Goal: Learn about a topic

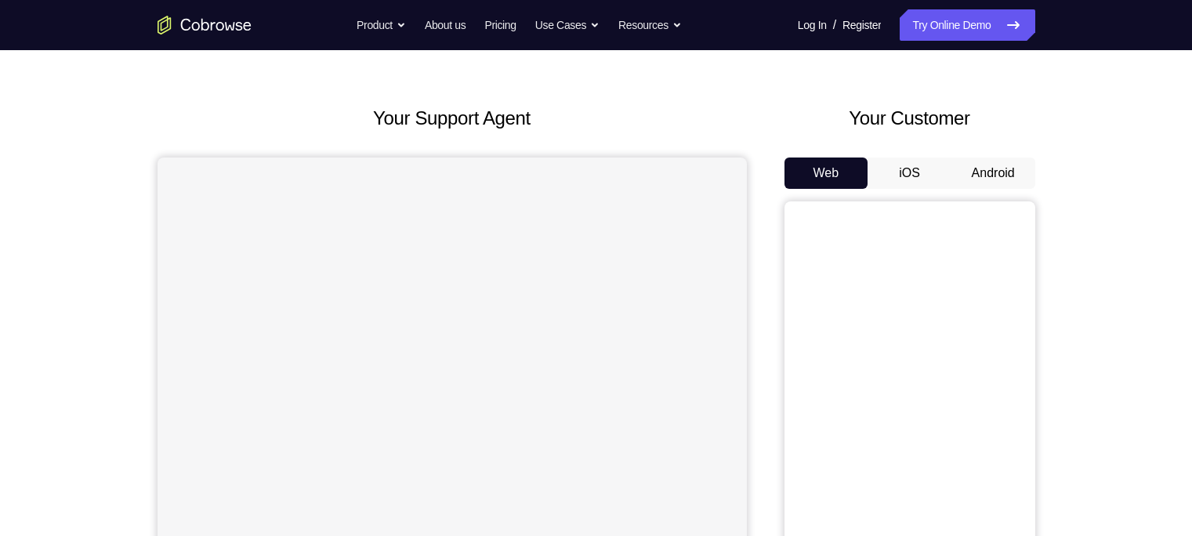
click at [979, 174] on button "Android" at bounding box center [993, 172] width 84 height 31
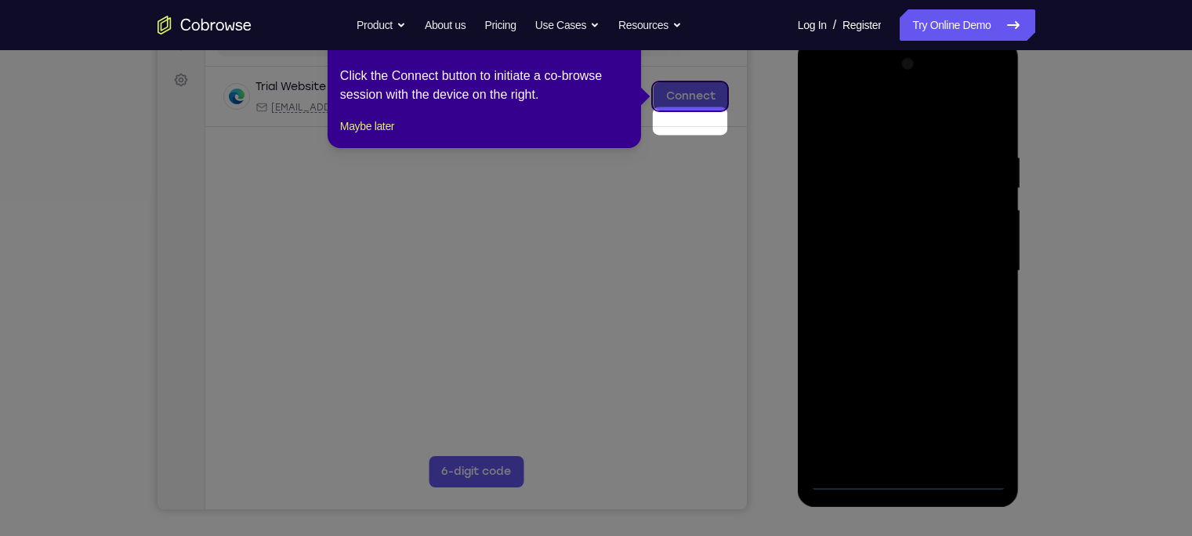
scroll to position [164, 0]
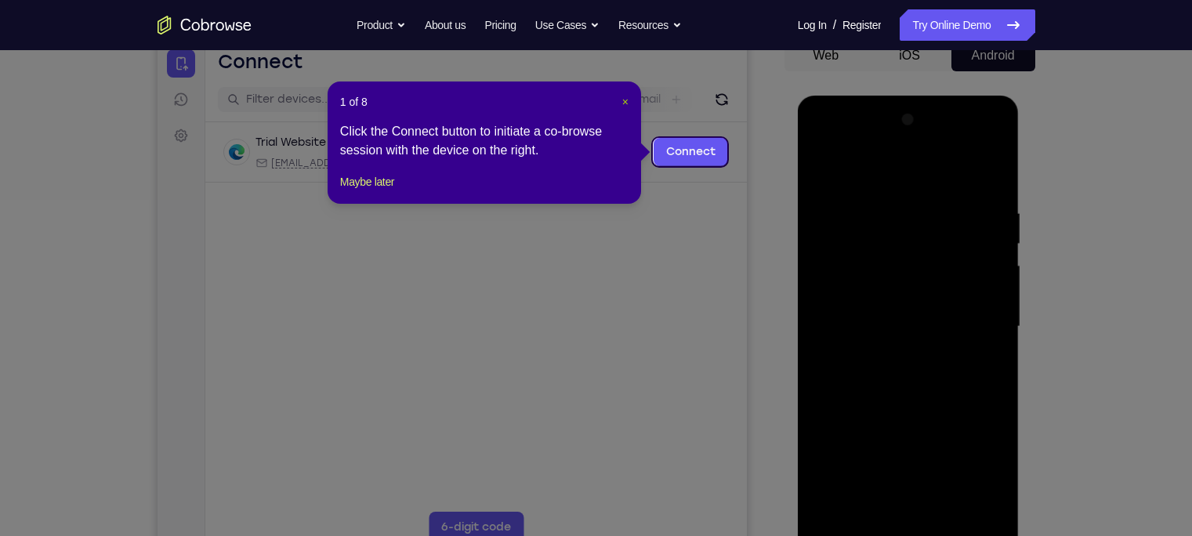
click at [628, 98] on span "×" at bounding box center [625, 102] width 6 height 13
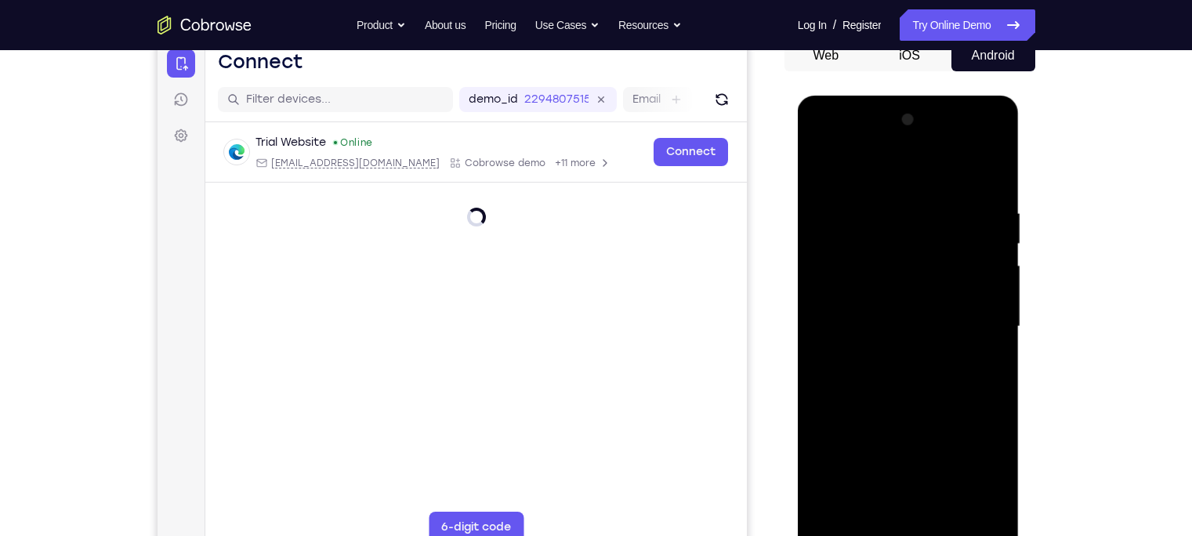
scroll to position [291, 0]
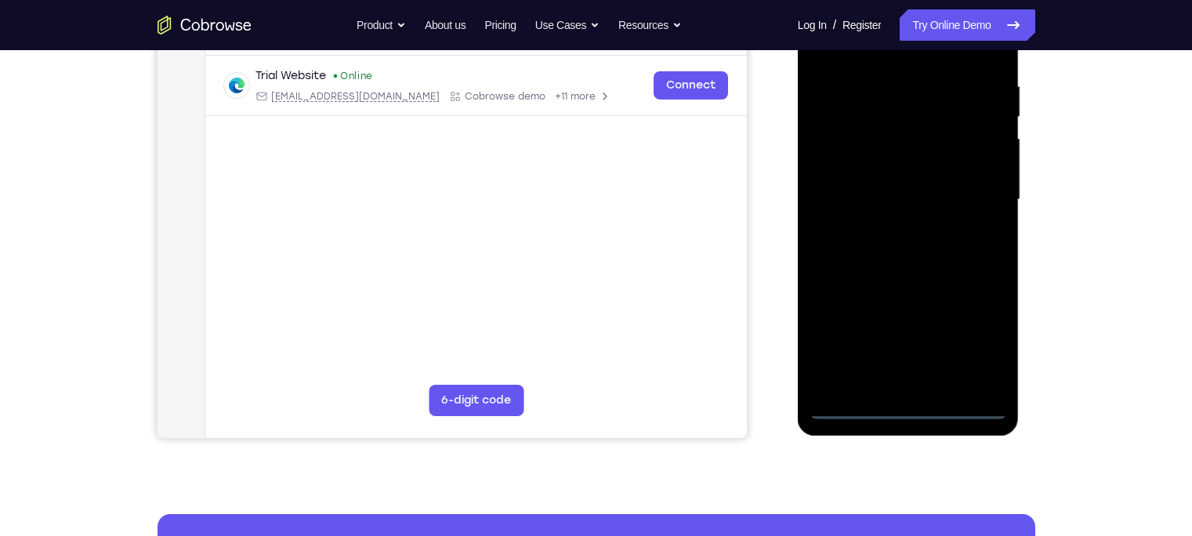
click at [907, 407] on div at bounding box center [907, 199] width 197 height 439
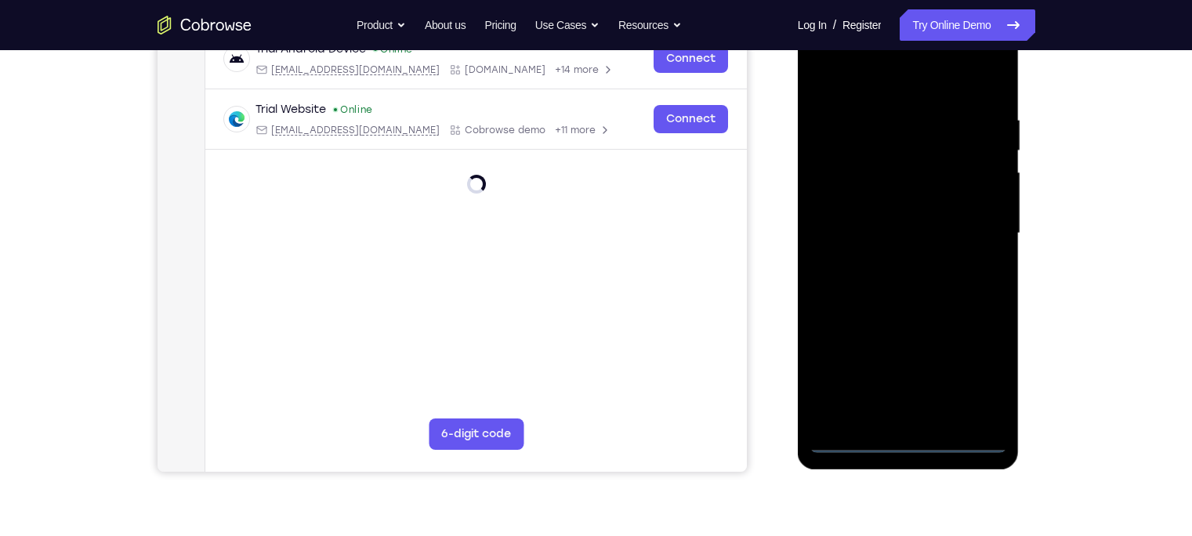
scroll to position [255, 0]
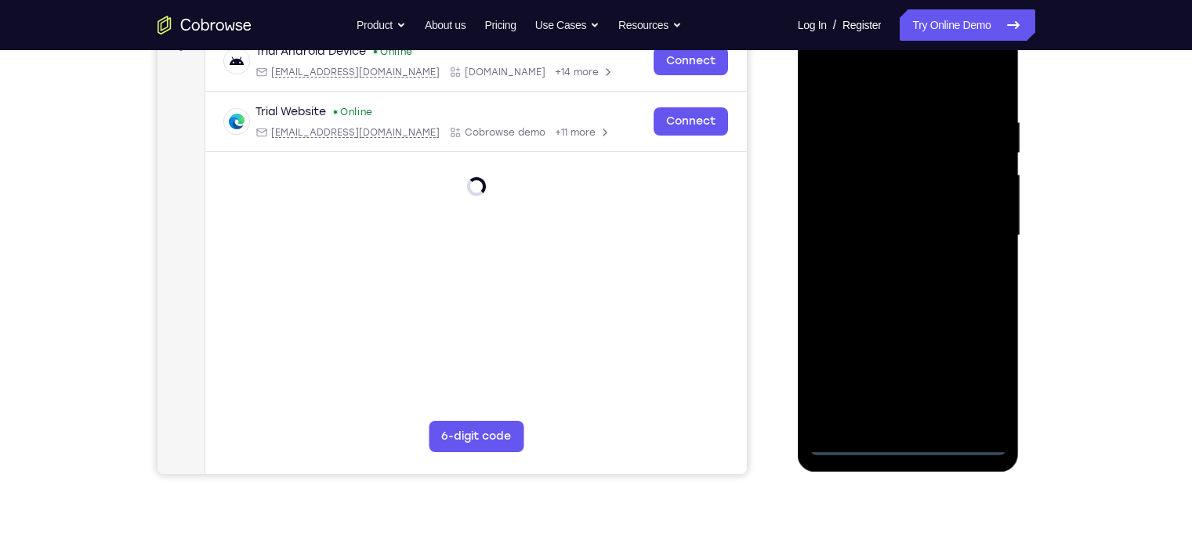
click at [970, 376] on div at bounding box center [907, 235] width 197 height 439
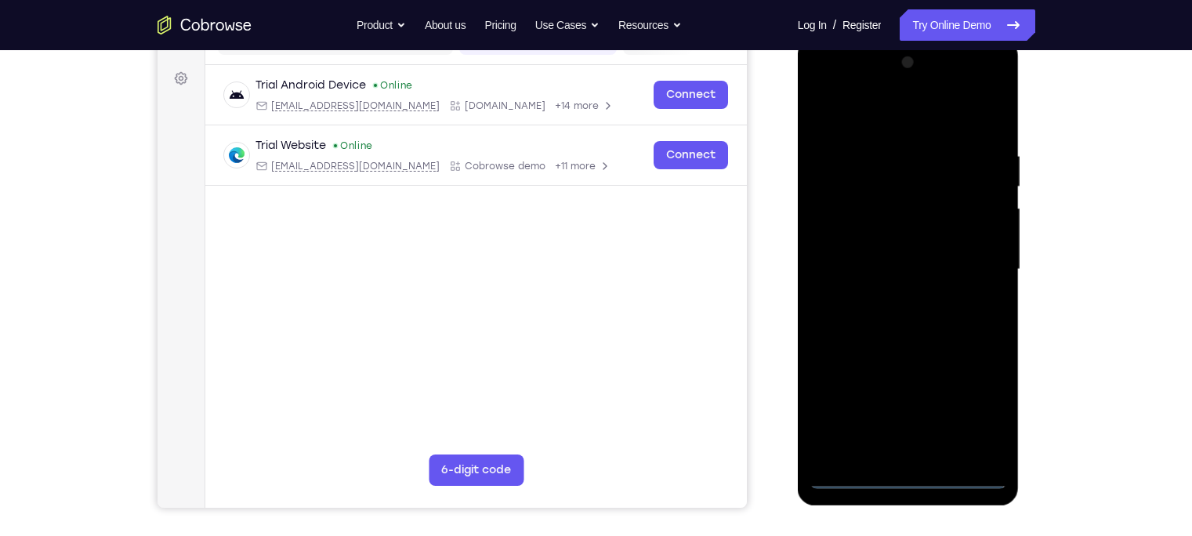
scroll to position [194, 0]
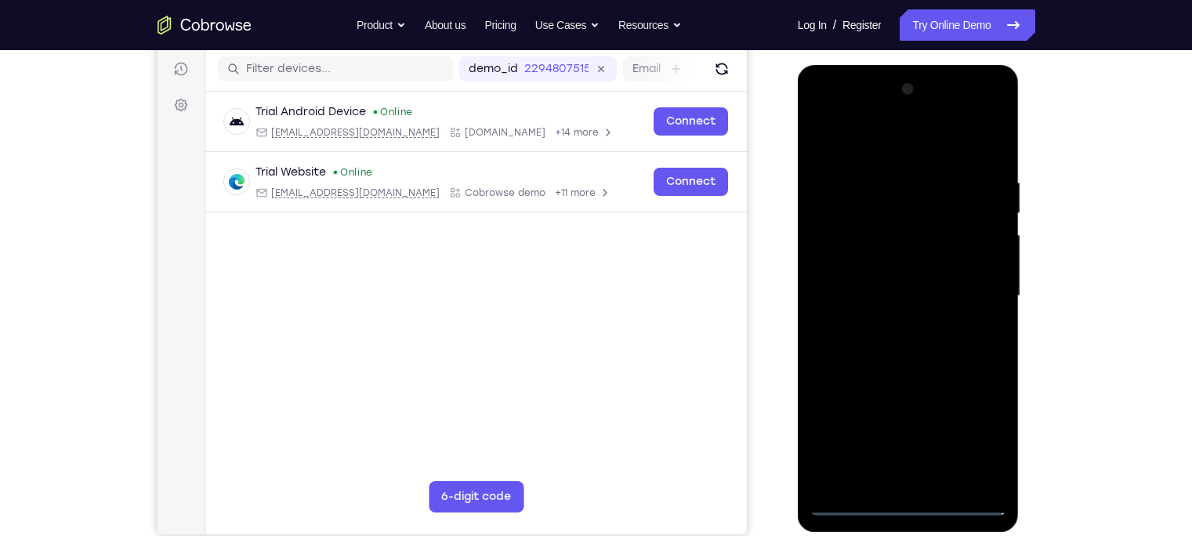
click at [848, 121] on div at bounding box center [907, 296] width 197 height 439
click at [973, 284] on div at bounding box center [907, 296] width 197 height 439
click at [921, 483] on div at bounding box center [907, 296] width 197 height 439
click at [883, 267] on div at bounding box center [907, 296] width 197 height 439
click at [851, 252] on div at bounding box center [907, 296] width 197 height 439
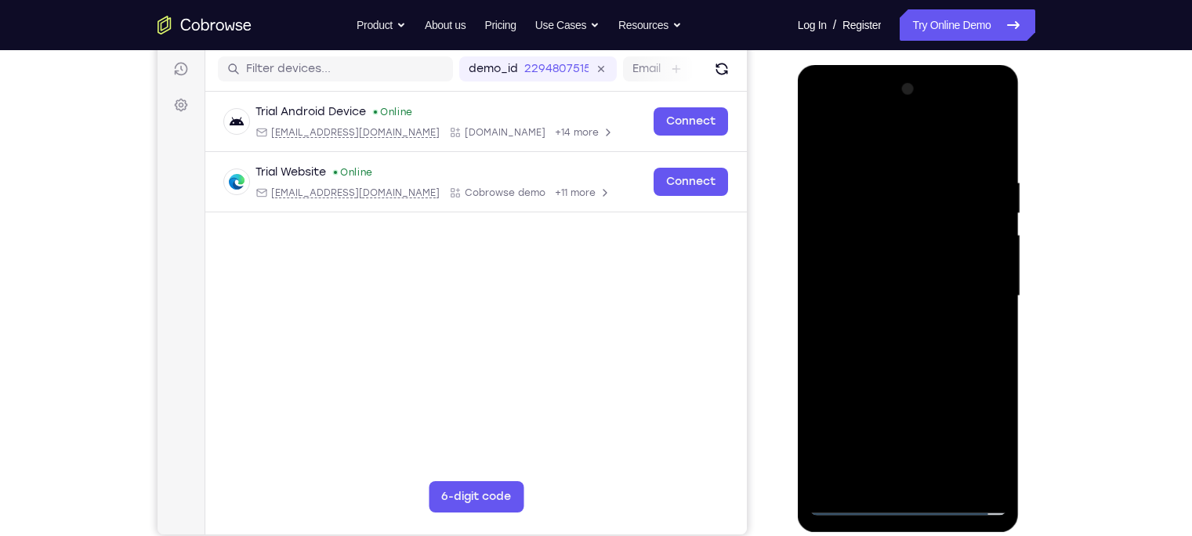
click at [950, 305] on div at bounding box center [907, 296] width 197 height 439
click at [900, 354] on div at bounding box center [907, 296] width 197 height 439
click at [885, 349] on div at bounding box center [907, 296] width 197 height 439
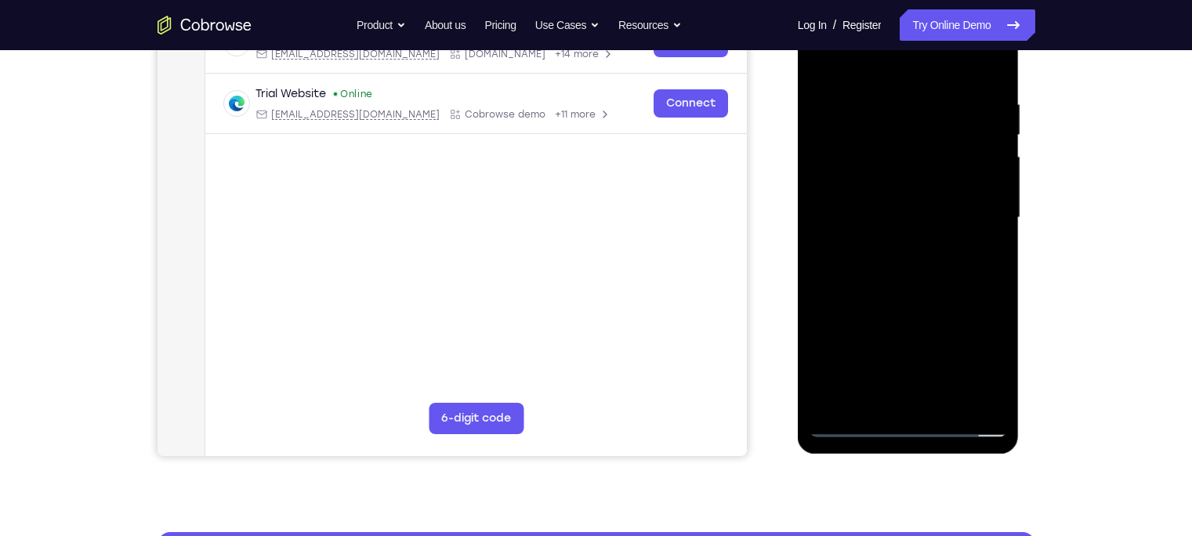
scroll to position [273, 0]
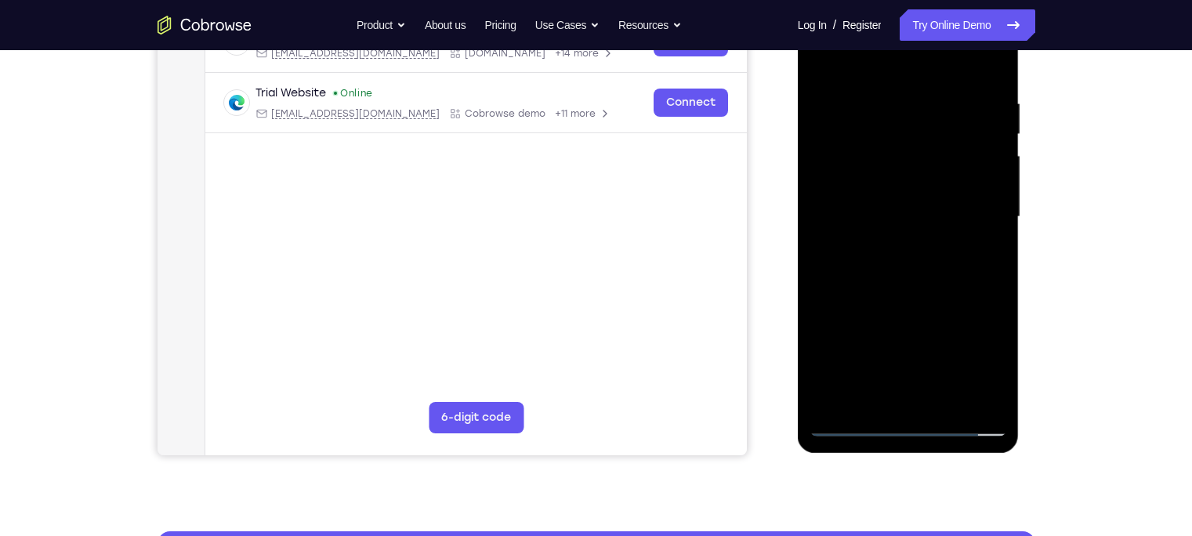
click at [921, 280] on div at bounding box center [907, 217] width 197 height 439
click at [942, 398] on div at bounding box center [907, 217] width 197 height 439
click at [923, 299] on div at bounding box center [907, 217] width 197 height 439
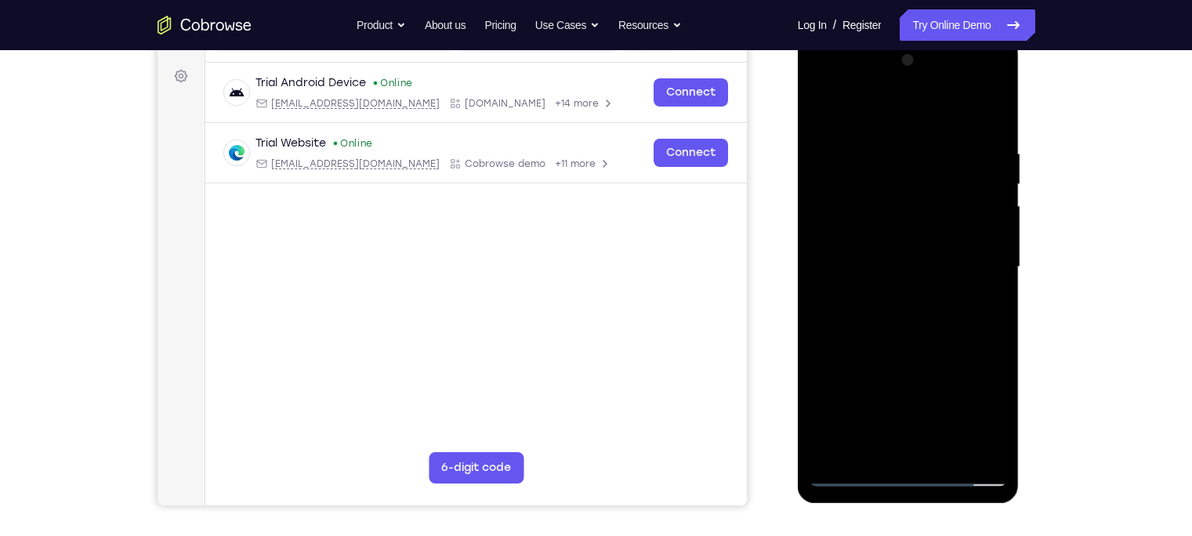
scroll to position [199, 0]
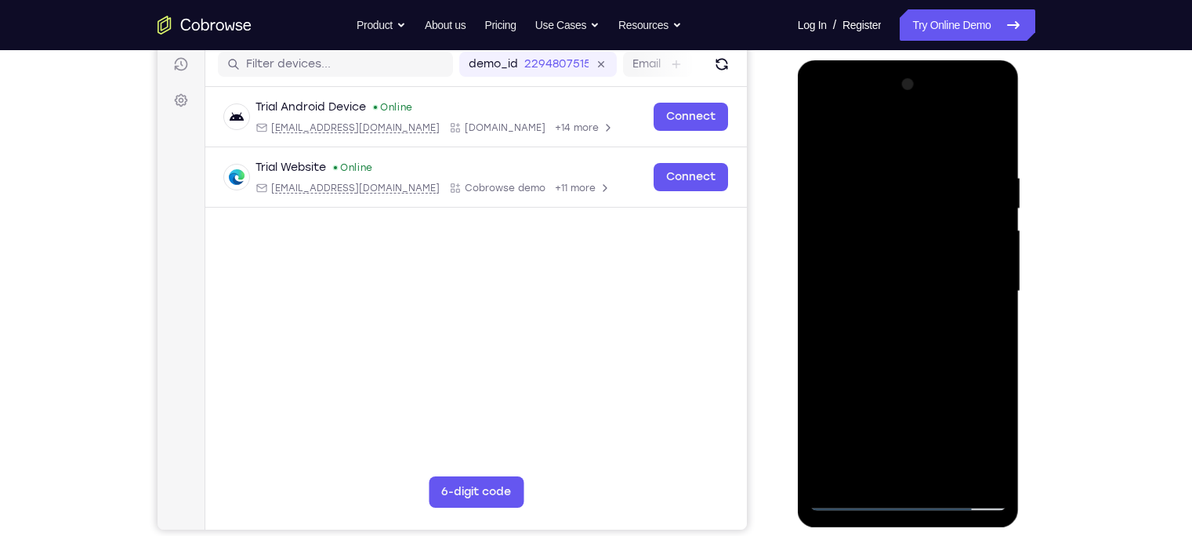
click at [873, 245] on div at bounding box center [907, 291] width 197 height 439
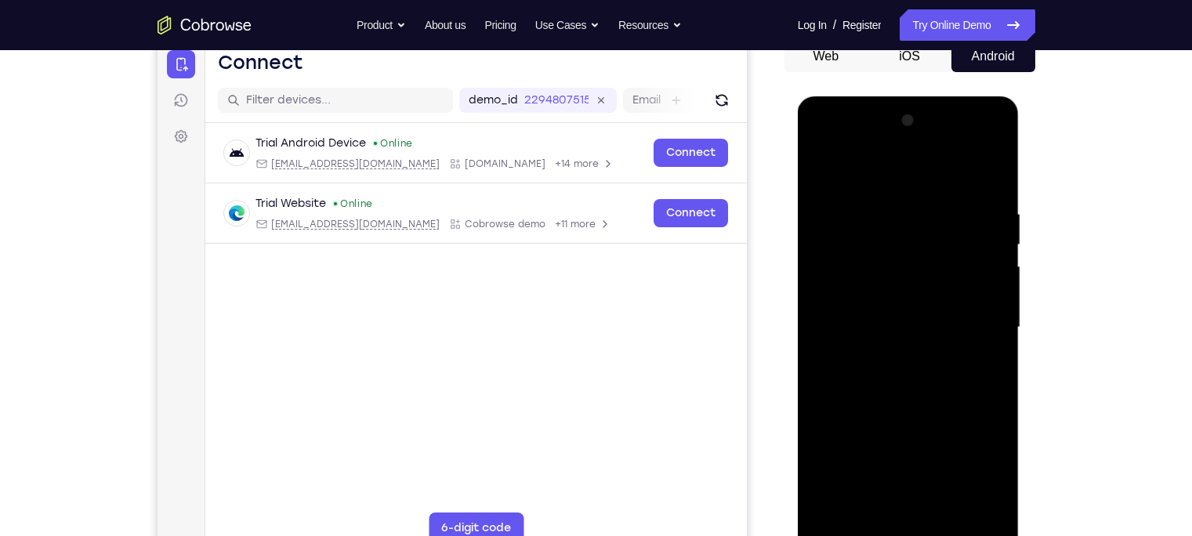
scroll to position [164, 0]
click at [821, 169] on div at bounding box center [907, 326] width 197 height 439
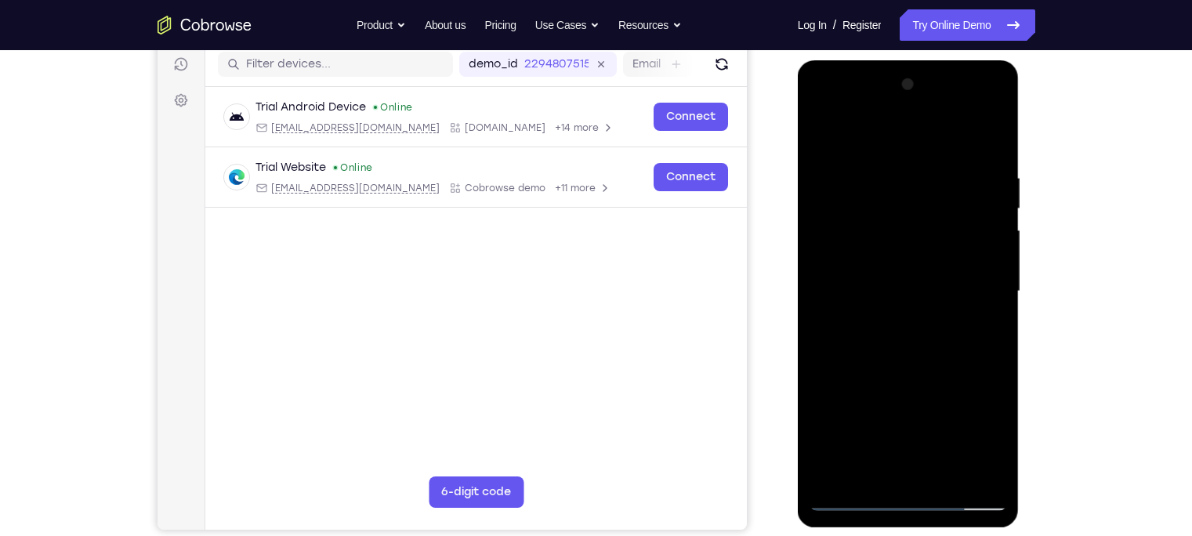
click at [888, 262] on div at bounding box center [907, 291] width 197 height 439
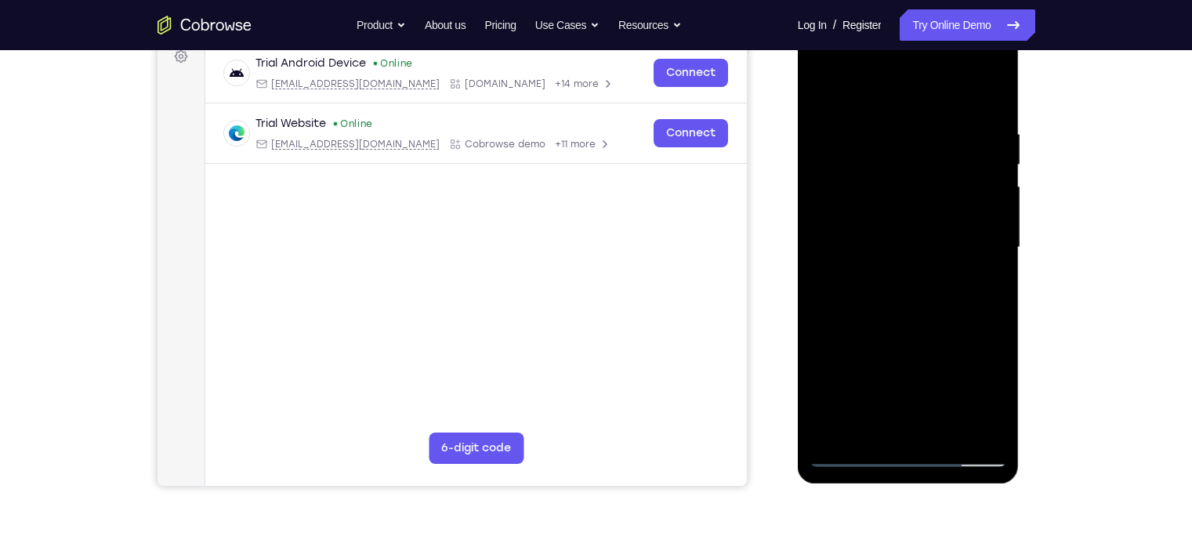
scroll to position [245, 0]
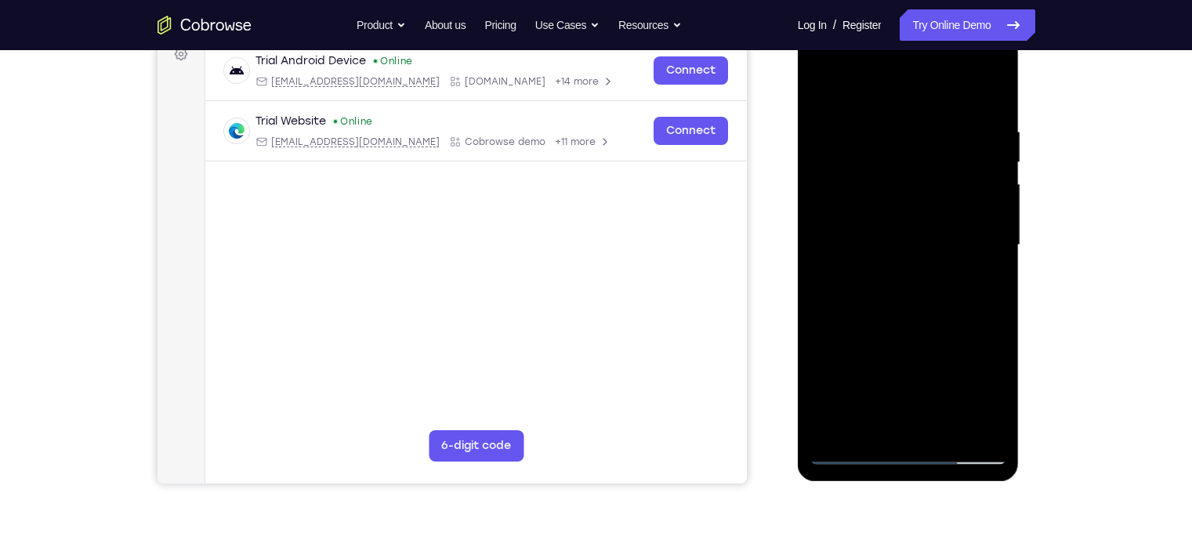
click at [990, 395] on div at bounding box center [907, 245] width 197 height 439
click at [996, 394] on div at bounding box center [907, 245] width 197 height 439
click at [987, 389] on div at bounding box center [907, 245] width 197 height 439
click at [1002, 280] on div at bounding box center [907, 245] width 197 height 439
click at [979, 418] on div at bounding box center [907, 245] width 197 height 439
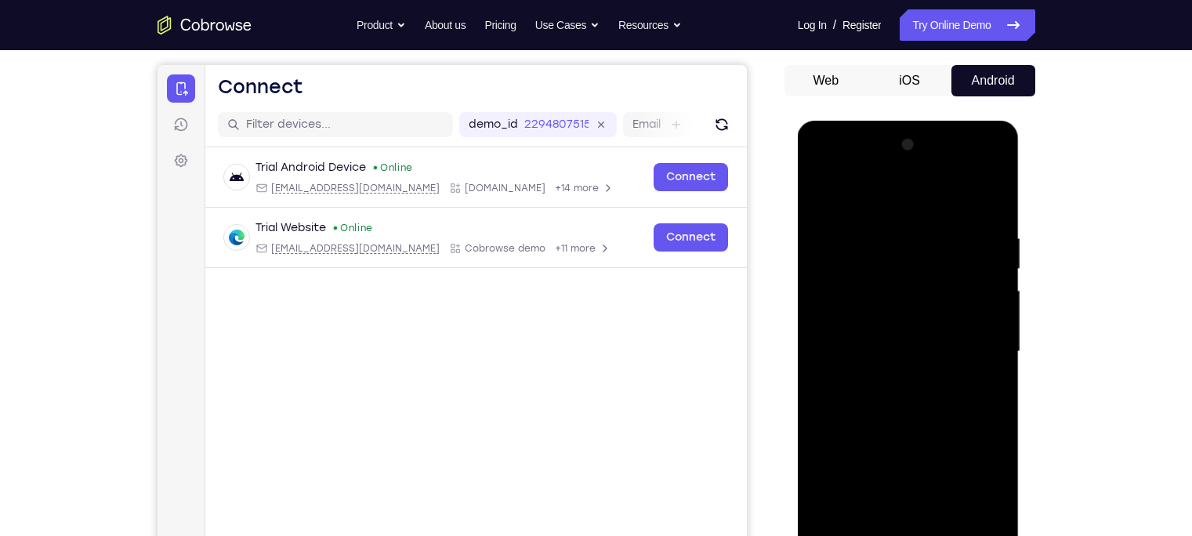
scroll to position [136, 0]
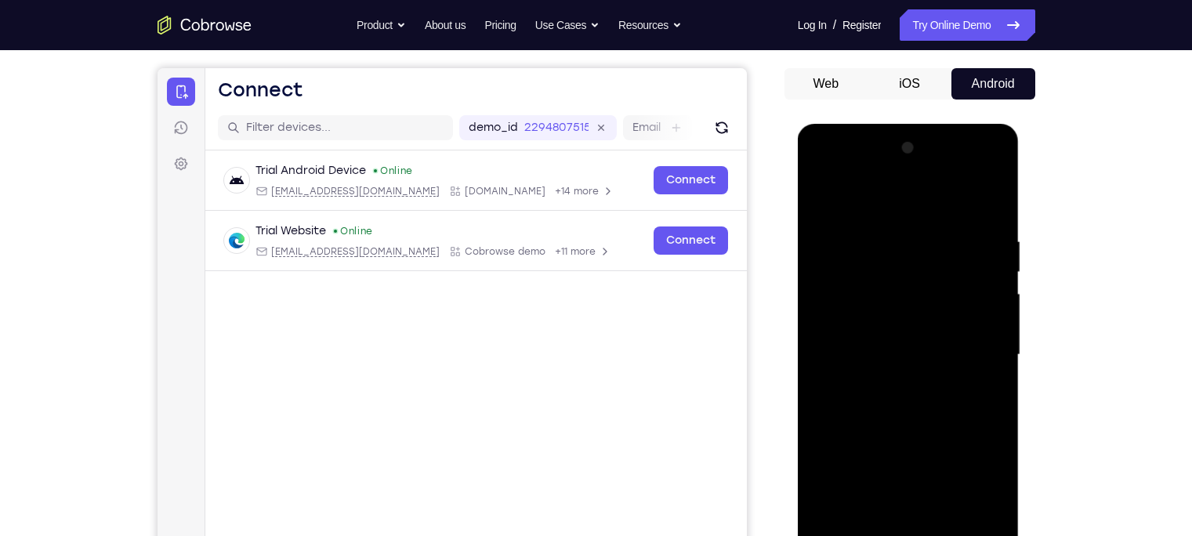
drag, startPoint x: 939, startPoint y: 274, endPoint x: 950, endPoint y: 337, distance: 63.6
click at [950, 337] on div at bounding box center [907, 355] width 197 height 439
drag, startPoint x: 950, startPoint y: 337, endPoint x: 931, endPoint y: 251, distance: 87.3
click at [931, 251] on div at bounding box center [907, 355] width 197 height 439
drag, startPoint x: 942, startPoint y: 276, endPoint x: 949, endPoint y: 307, distance: 32.1
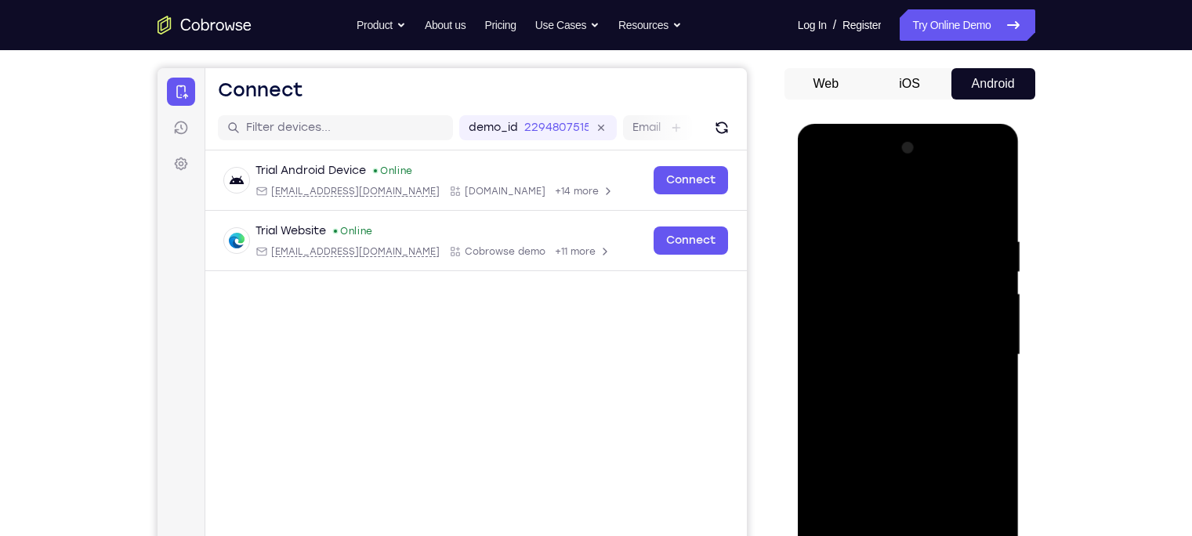
click at [949, 307] on div at bounding box center [907, 355] width 197 height 439
click at [827, 197] on div at bounding box center [907, 355] width 197 height 439
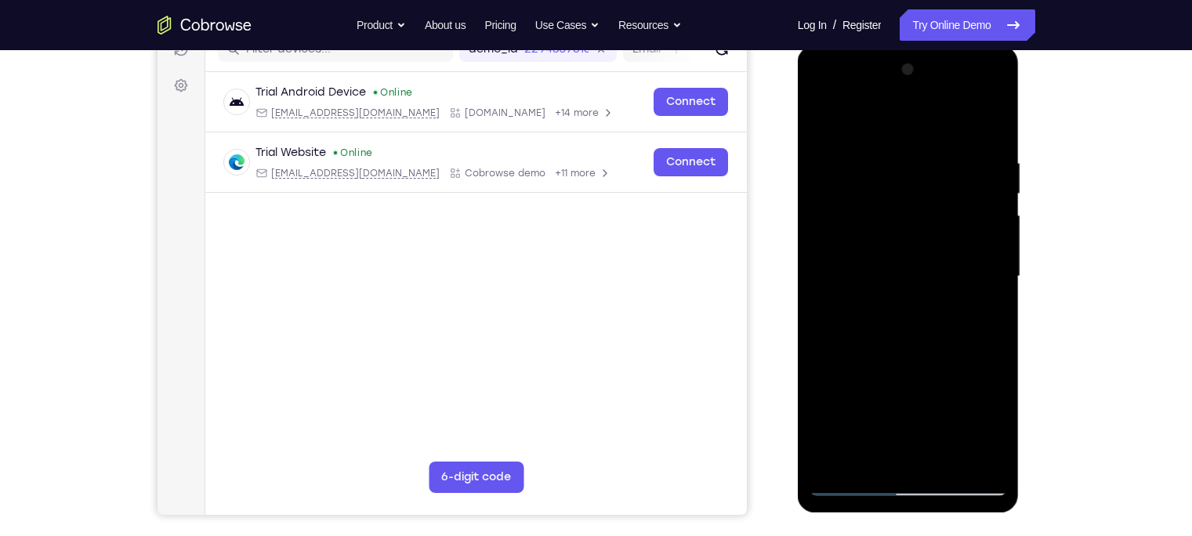
scroll to position [215, 0]
click at [889, 277] on div at bounding box center [907, 275] width 197 height 439
click at [990, 426] on div at bounding box center [907, 275] width 197 height 439
click at [990, 425] on div at bounding box center [907, 275] width 197 height 439
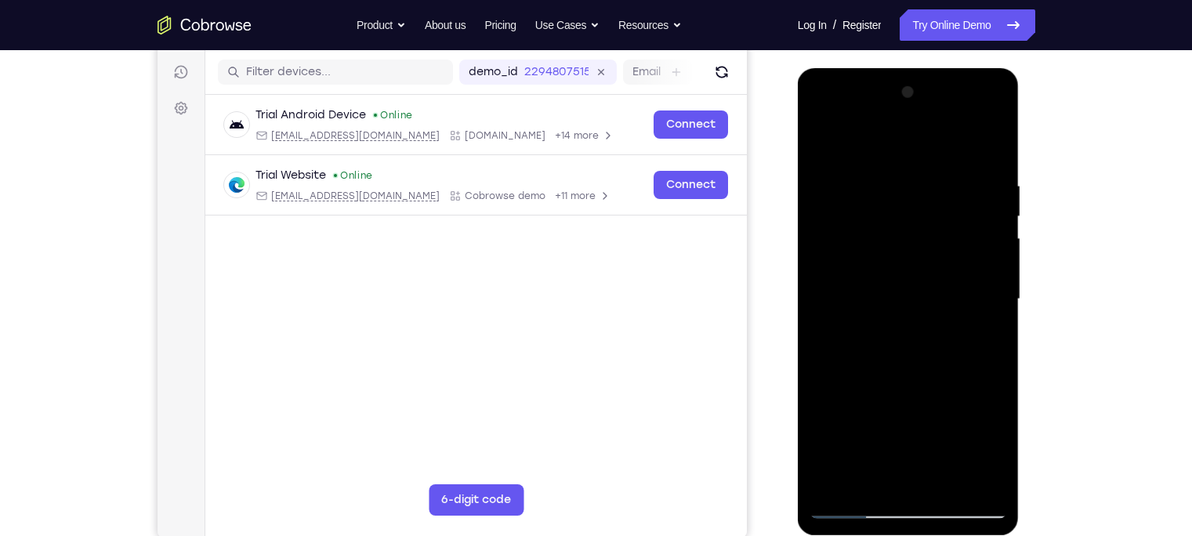
scroll to position [190, 0]
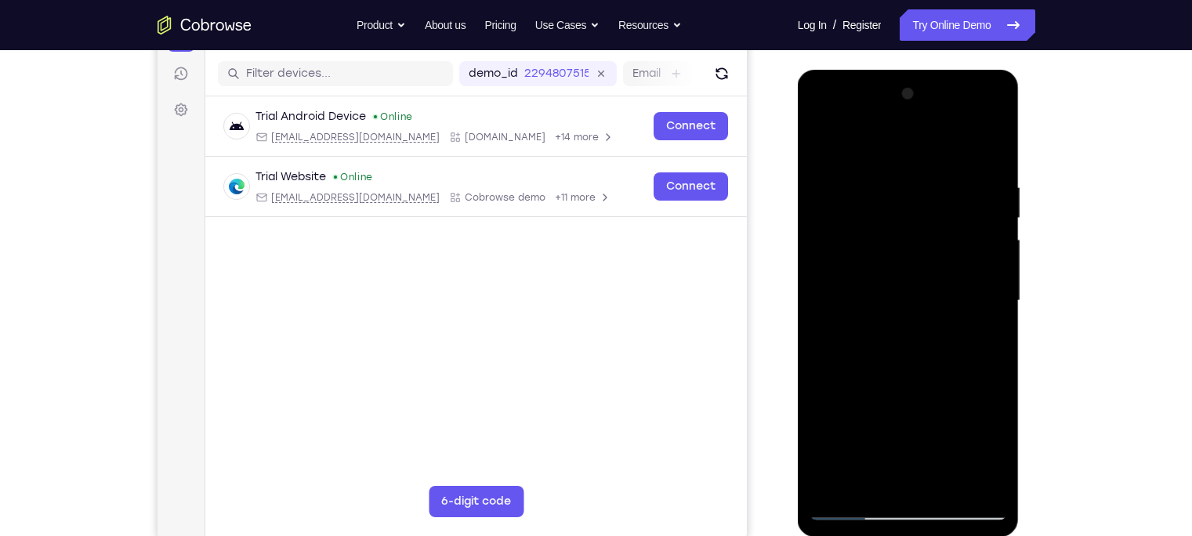
click at [823, 143] on div at bounding box center [907, 300] width 197 height 439
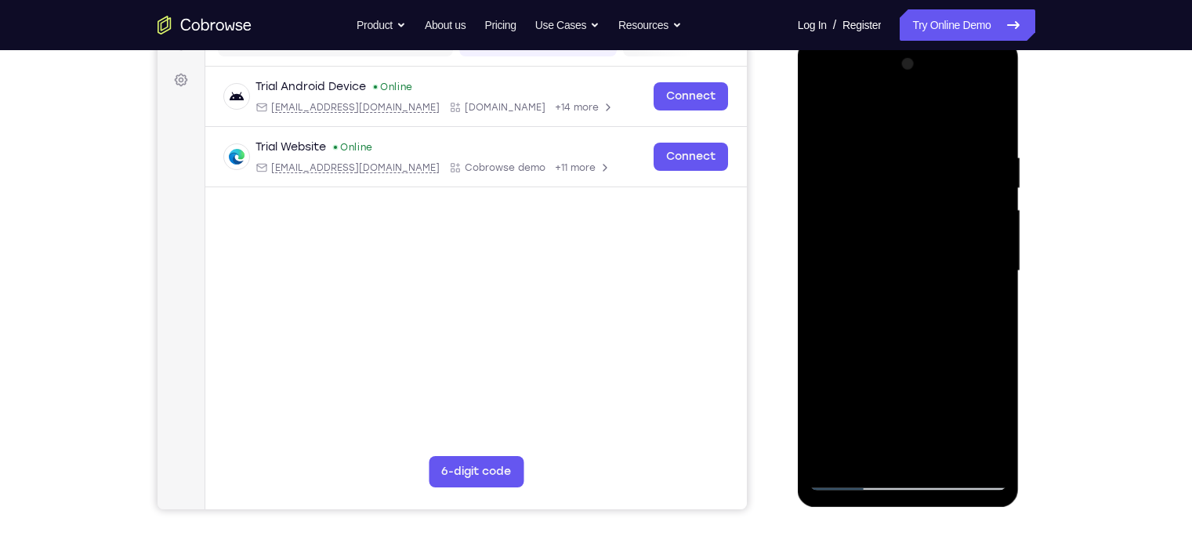
scroll to position [223, 0]
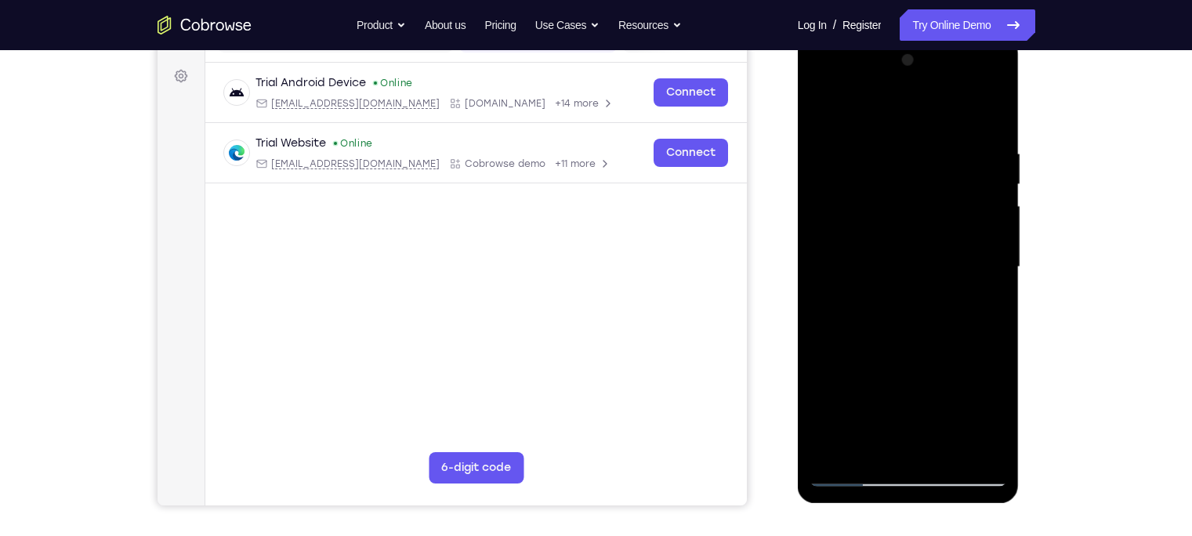
click at [831, 109] on div at bounding box center [907, 267] width 197 height 439
click at [942, 456] on div at bounding box center [907, 267] width 197 height 439
click at [890, 225] on div at bounding box center [907, 267] width 197 height 439
click at [822, 105] on div at bounding box center [907, 267] width 197 height 439
click at [927, 227] on div at bounding box center [907, 267] width 197 height 439
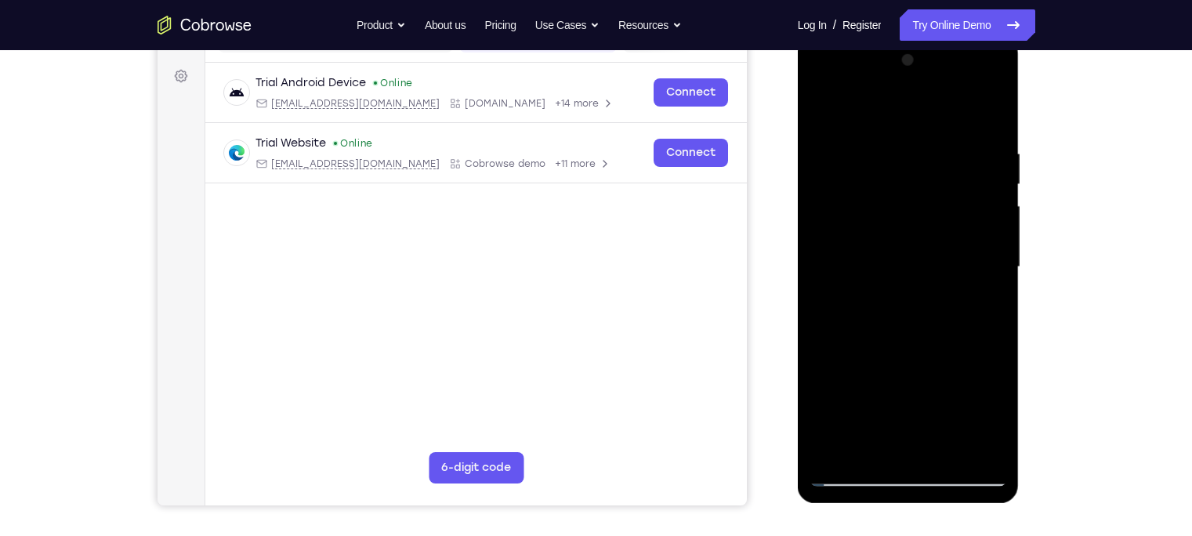
click at [822, 113] on div at bounding box center [907, 267] width 197 height 439
click at [858, 248] on div at bounding box center [907, 267] width 197 height 439
click at [852, 115] on div at bounding box center [907, 267] width 197 height 439
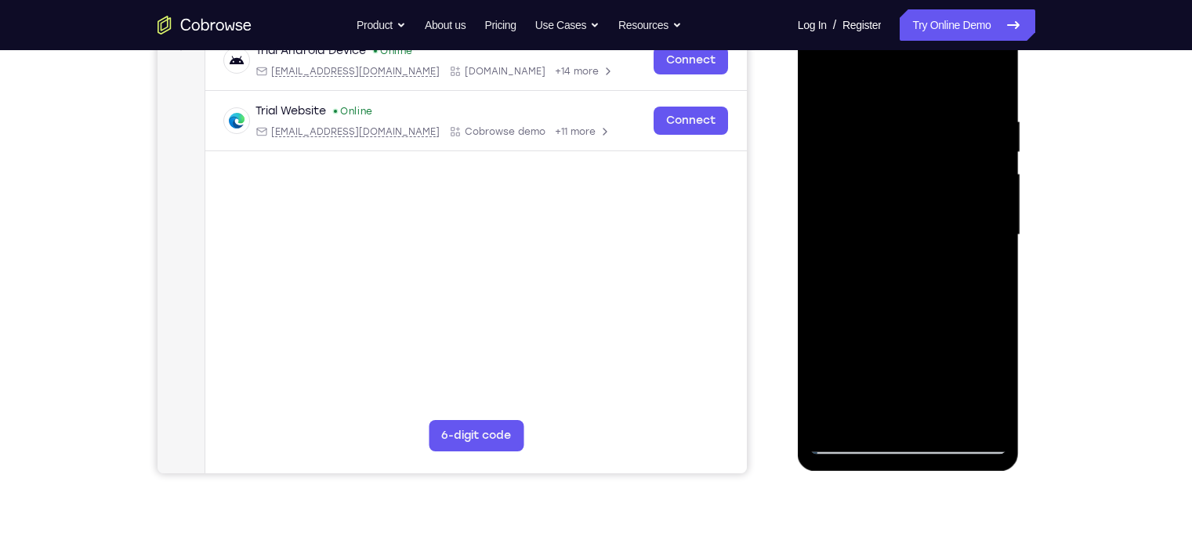
scroll to position [257, 0]
click at [822, 229] on div at bounding box center [907, 233] width 197 height 439
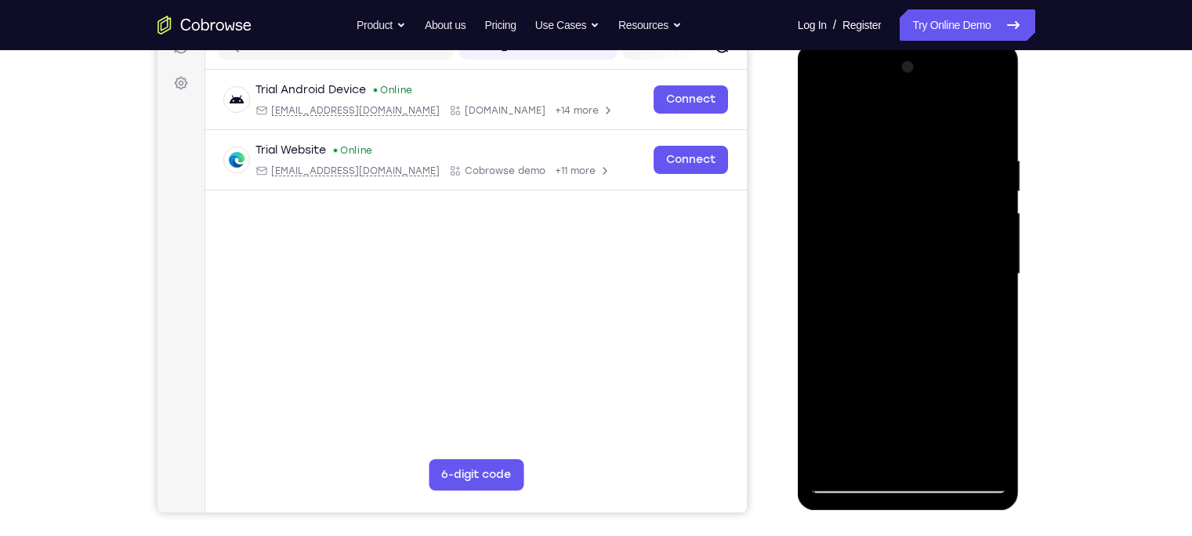
scroll to position [215, 0]
click at [974, 237] on div at bounding box center [907, 275] width 197 height 439
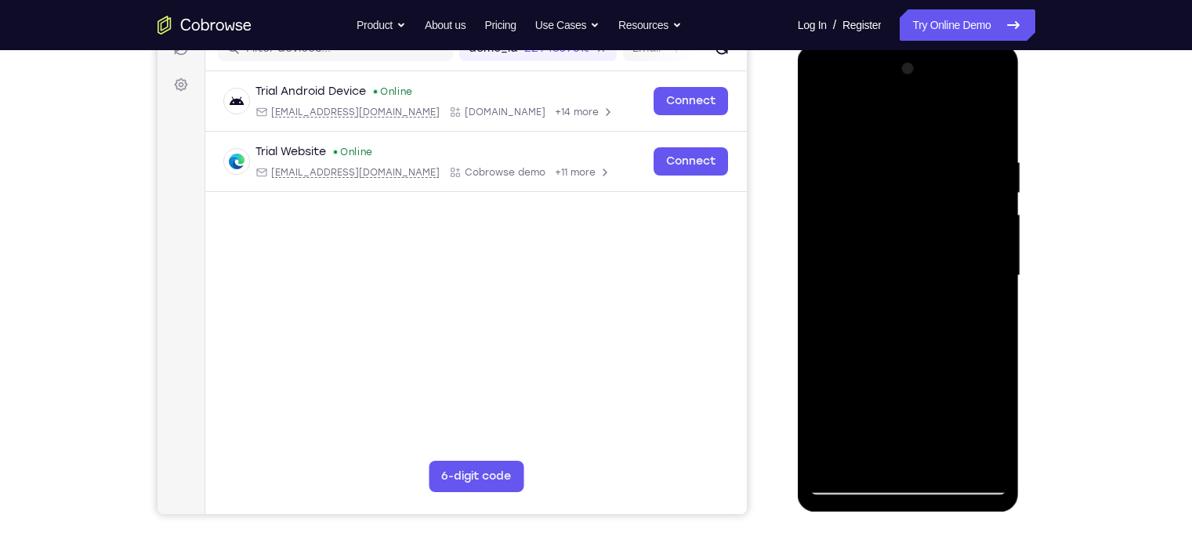
click at [974, 237] on div at bounding box center [907, 275] width 197 height 439
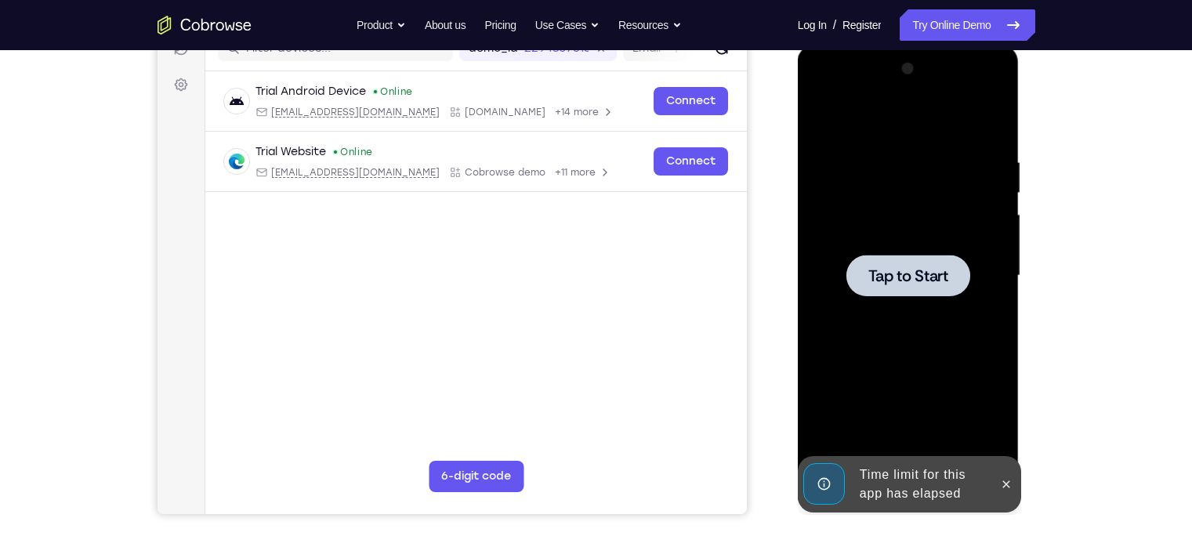
click at [974, 237] on div at bounding box center [907, 275] width 197 height 439
